Goal: Task Accomplishment & Management: Manage account settings

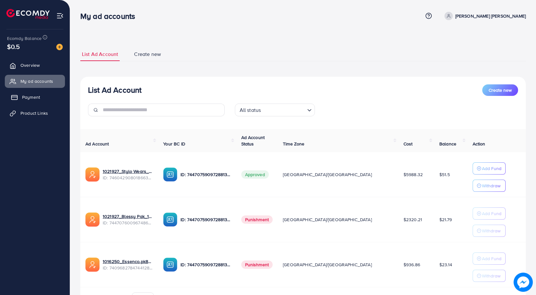
click at [22, 92] on link "Payment" at bounding box center [35, 97] width 60 height 13
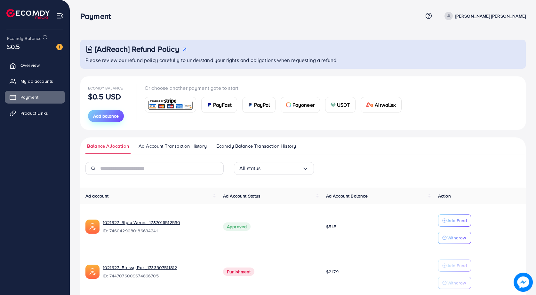
click at [102, 115] on span "Add balance" at bounding box center [106, 116] width 26 height 6
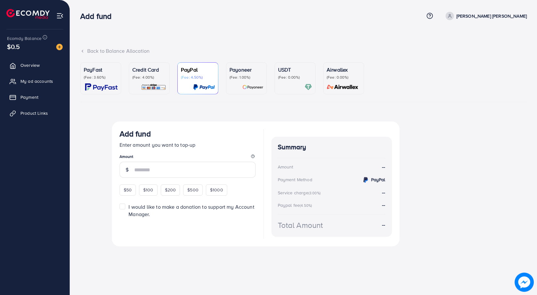
click at [146, 81] on div "Credit Card (Fee: 4.00%)" at bounding box center [149, 78] width 34 height 25
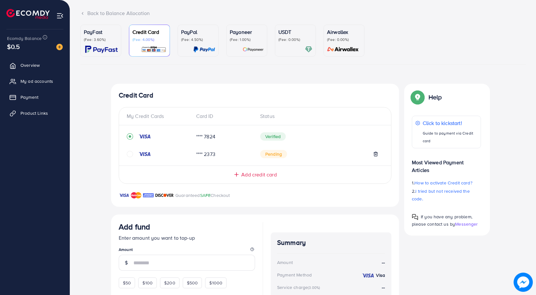
scroll to position [96, 0]
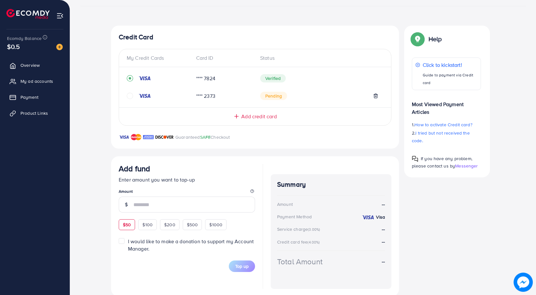
click at [127, 223] on span "$50" at bounding box center [127, 225] width 8 height 6
type input "**"
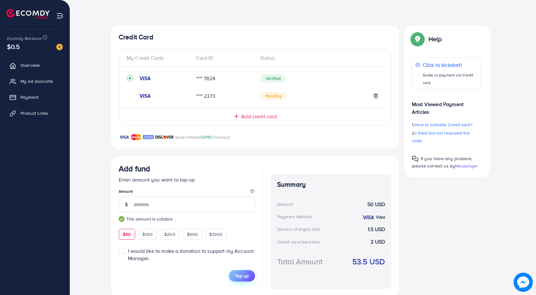
click at [232, 275] on button "Top up" at bounding box center [242, 276] width 26 height 12
